Goal: Transaction & Acquisition: Purchase product/service

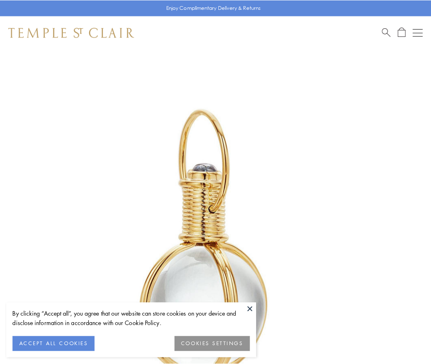
scroll to position [214, 0]
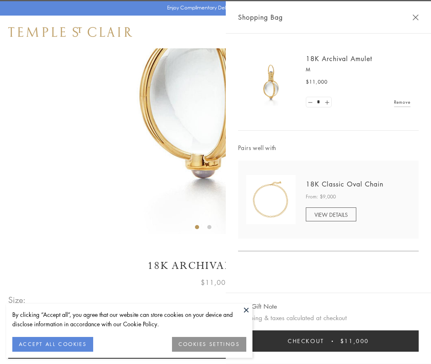
click at [328, 341] on button "Checkout $11,000" at bounding box center [328, 341] width 180 height 21
